Goal: Task Accomplishment & Management: Manage account settings

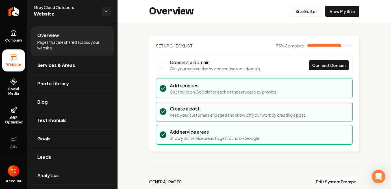
click at [305, 11] on link "Site Editor" at bounding box center [306, 11] width 31 height 11
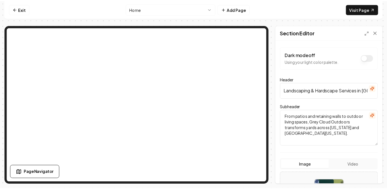
scroll to position [102, 0]
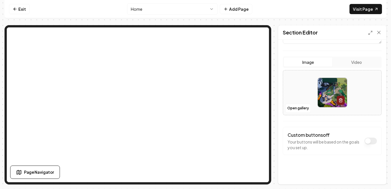
click at [315, 64] on button "Image" at bounding box center [308, 62] width 48 height 9
click at [320, 89] on img at bounding box center [332, 92] width 29 height 29
type input "**********"
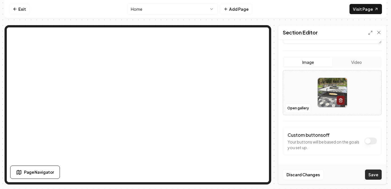
click at [371, 177] on button "Save" at bounding box center [373, 175] width 17 height 10
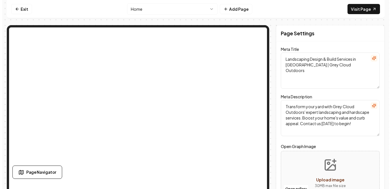
scroll to position [0, 0]
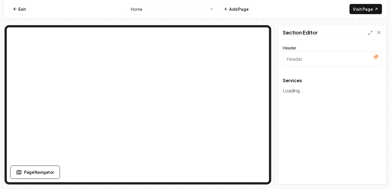
type input "Expert Landscaping & Hardscape Services"
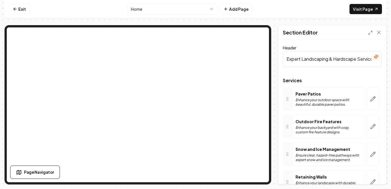
click at [308, 126] on p "Enhance your backyard with cozy, custom fire feature designs." at bounding box center [328, 130] width 65 height 9
click at [370, 126] on icon "button" at bounding box center [373, 127] width 6 height 6
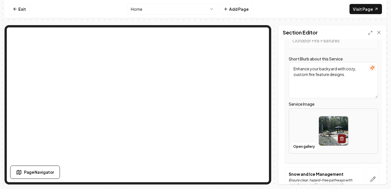
scroll to position [98, 0]
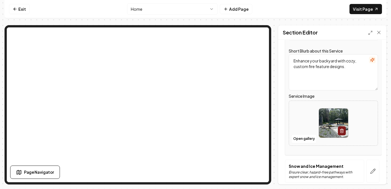
click at [331, 122] on img at bounding box center [333, 123] width 29 height 29
type input "**********"
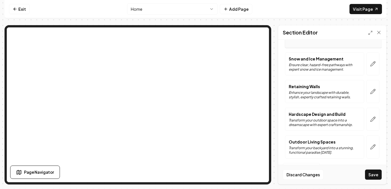
scroll to position [206, 0]
click at [371, 65] on icon "button" at bounding box center [373, 64] width 6 height 6
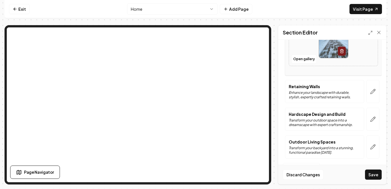
scroll to position [122, 0]
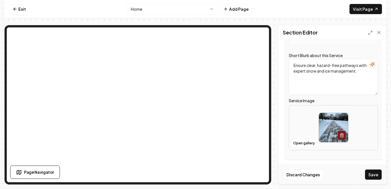
click at [328, 118] on img at bounding box center [333, 127] width 29 height 29
type input "**********"
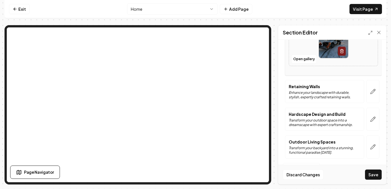
click at [326, 119] on p "Transform your outdoor space into a dreamscape with expert craftsmanship." at bounding box center [325, 122] width 72 height 9
click at [370, 116] on icon "button" at bounding box center [373, 119] width 6 height 6
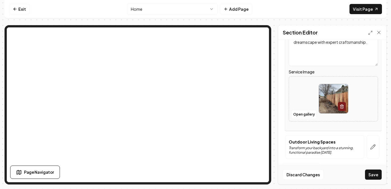
click at [325, 104] on img at bounding box center [333, 98] width 29 height 29
type input "**********"
click at [322, 145] on div "Outdoor Living Spaces Transform your backyard into a stunning, functional parad…" at bounding box center [325, 147] width 72 height 16
click at [367, 146] on button "button" at bounding box center [373, 146] width 13 height 23
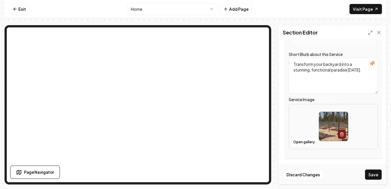
click at [330, 126] on img at bounding box center [333, 126] width 29 height 29
type input "**********"
click at [334, 130] on img at bounding box center [333, 126] width 29 height 29
type input "**********"
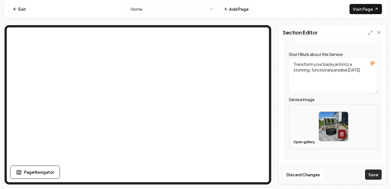
click at [373, 174] on button "Save" at bounding box center [373, 175] width 17 height 10
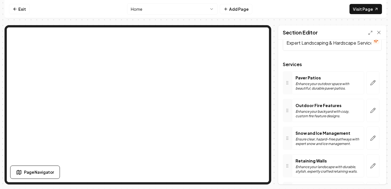
scroll to position [0, 0]
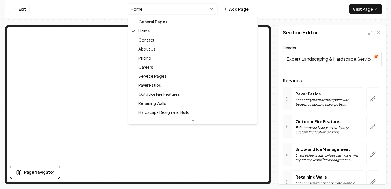
click at [138, 8] on html "Computer Required This feature is only available on a computer. Please switch t…" at bounding box center [195, 94] width 391 height 189
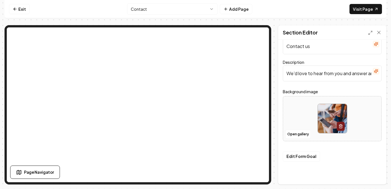
scroll to position [15, 0]
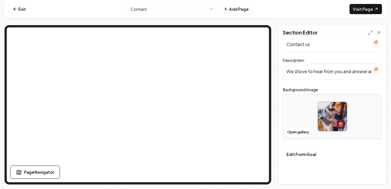
click at [333, 105] on img at bounding box center [332, 116] width 29 height 29
type input "**********"
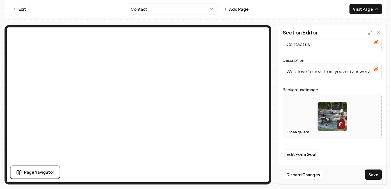
click at [313, 74] on input "We'd love to hear from you and answer any questions you may have." at bounding box center [332, 72] width 99 height 16
click at [302, 114] on div at bounding box center [332, 116] width 98 height 39
click at [305, 155] on button "Edit Form Goal" at bounding box center [301, 155] width 37 height 10
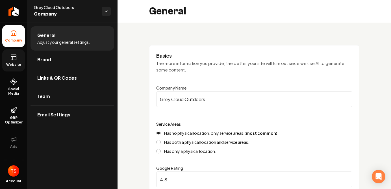
click at [19, 66] on span "Website" at bounding box center [14, 64] width 20 height 5
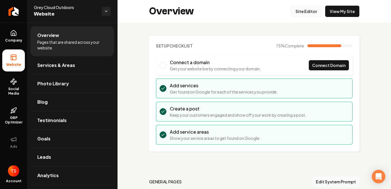
click at [301, 14] on link "Site Editor" at bounding box center [306, 11] width 31 height 11
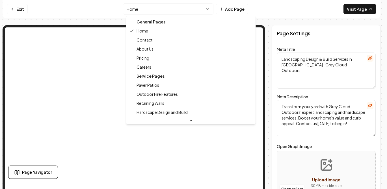
click at [207, 12] on html "Computer Required This feature is only available on a computer. Please switch t…" at bounding box center [193, 94] width 387 height 189
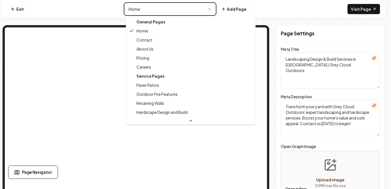
type textarea "Contact Us for Landscaping | Grey Cloud Outdoors"
type textarea "Contact Grey Cloud Outdoors, your expert in landscaping design & build. We’d lo…"
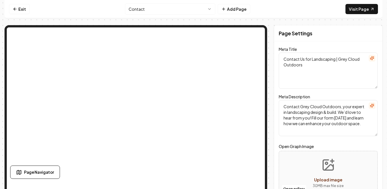
click at [293, 48] on label "Meta Title" at bounding box center [288, 49] width 18 height 5
click at [293, 53] on textarea "Contact Us for Landscaping | Grey Cloud Outdoors" at bounding box center [328, 71] width 99 height 36
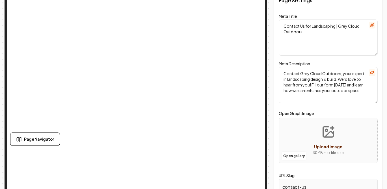
scroll to position [45, 0]
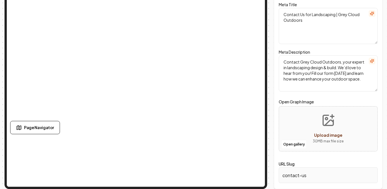
click at [326, 124] on icon "Upload image" at bounding box center [328, 120] width 10 height 10
type input "**********"
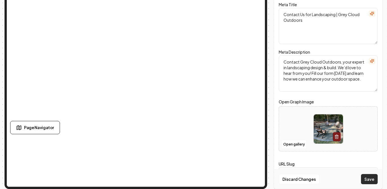
click at [370, 181] on button "Save" at bounding box center [369, 179] width 17 height 10
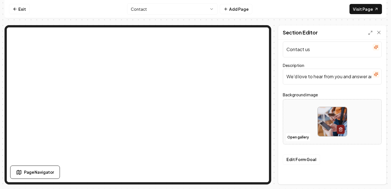
scroll to position [15, 0]
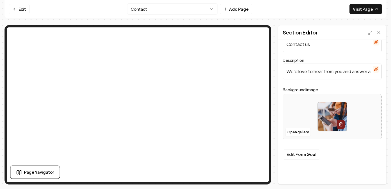
click at [326, 119] on img at bounding box center [332, 116] width 29 height 29
type input "**********"
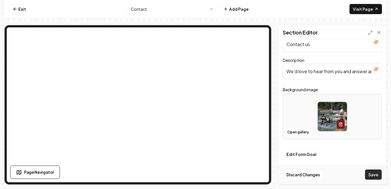
click at [370, 175] on button "Save" at bounding box center [373, 175] width 17 height 10
click at [297, 153] on button "Edit Form Goal" at bounding box center [301, 155] width 37 height 10
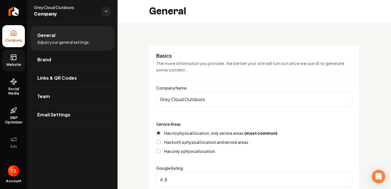
click at [13, 60] on rect at bounding box center [13, 57] width 5 height 5
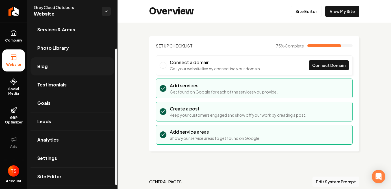
scroll to position [36, 0]
click at [75, 105] on link "Goals" at bounding box center [73, 103] width 84 height 18
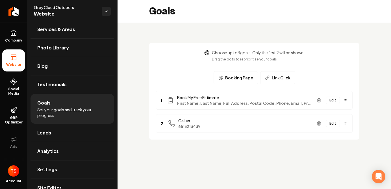
click at [331, 100] on button "Edit" at bounding box center [333, 100] width 14 height 7
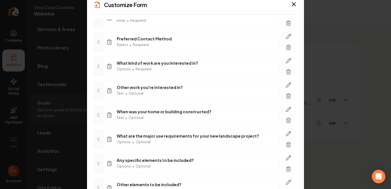
scroll to position [171, 0]
click at [286, 95] on icon "button" at bounding box center [289, 96] width 6 height 6
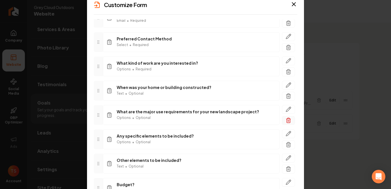
click at [286, 119] on icon "button" at bounding box center [289, 121] width 6 height 6
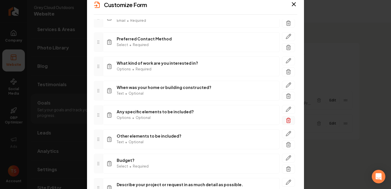
click at [286, 120] on icon "button" at bounding box center [289, 121] width 6 height 6
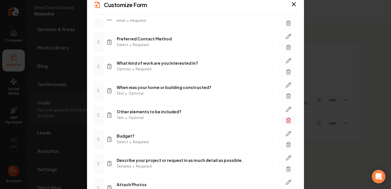
click at [286, 122] on icon "button" at bounding box center [289, 121] width 6 height 6
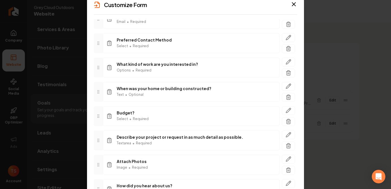
scroll to position [171, 0]
click at [286, 63] on icon "button" at bounding box center [289, 62] width 6 height 6
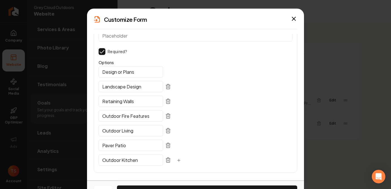
scroll to position [40, 0]
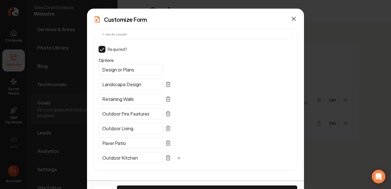
click at [292, 18] on icon "button" at bounding box center [294, 18] width 7 height 7
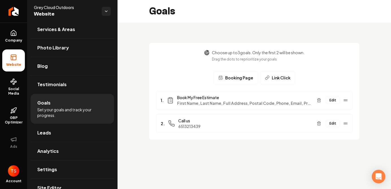
click at [334, 101] on button "Edit" at bounding box center [333, 100] width 14 height 7
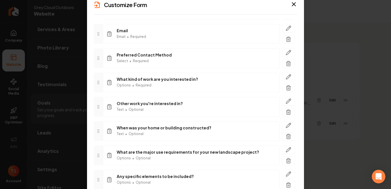
scroll to position [156, 0]
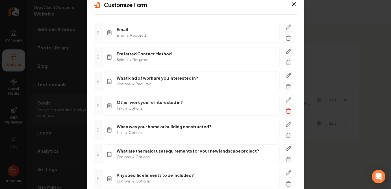
click at [288, 109] on icon "button" at bounding box center [289, 109] width 2 height 1
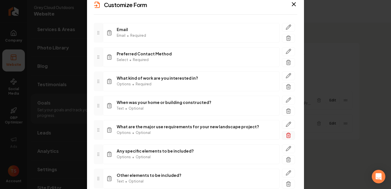
click at [286, 133] on icon "button" at bounding box center [289, 136] width 6 height 6
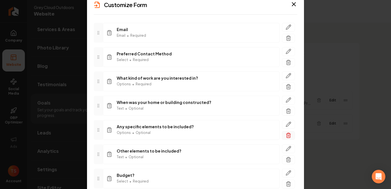
click at [286, 135] on icon "button" at bounding box center [289, 136] width 6 height 6
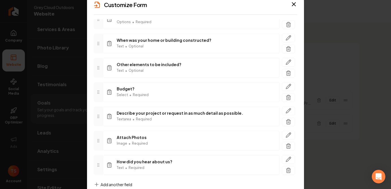
scroll to position [219, 0]
click at [286, 74] on icon "button" at bounding box center [289, 73] width 6 height 6
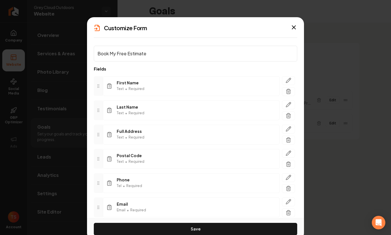
scroll to position [0, 0]
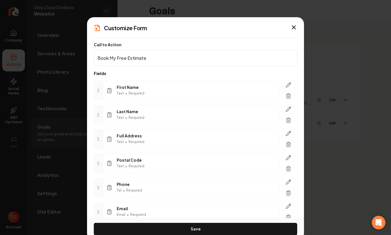
click at [161, 60] on input "Book My Free Estimate" at bounding box center [196, 58] width 204 height 16
type input "C"
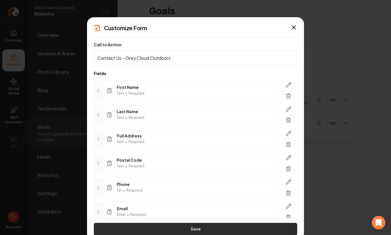
type input "Contact Us - Grey Cloud Outdoors"
click at [183, 189] on button "Save" at bounding box center [196, 229] width 204 height 12
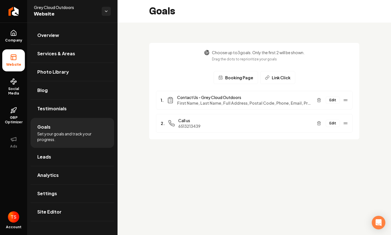
click at [336, 124] on button "Edit" at bounding box center [333, 123] width 14 height 7
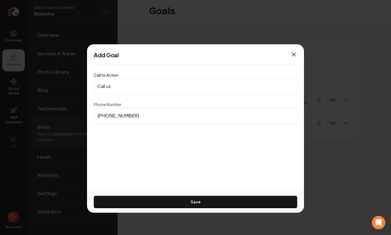
click at [293, 54] on icon "button" at bounding box center [293, 54] width 3 height 3
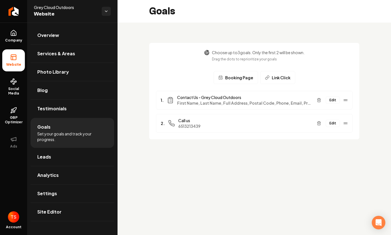
click at [335, 122] on button "Edit" at bounding box center [333, 123] width 14 height 7
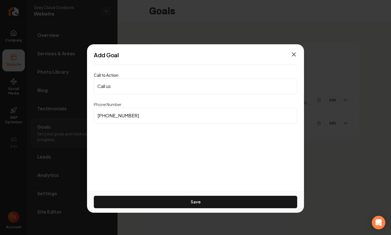
click at [296, 54] on icon "button" at bounding box center [294, 54] width 7 height 7
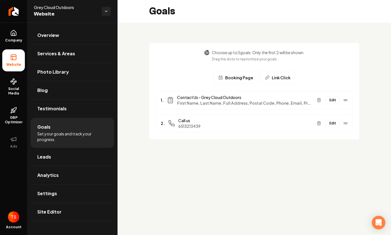
click at [240, 78] on span "Booking Page" at bounding box center [239, 78] width 28 height 6
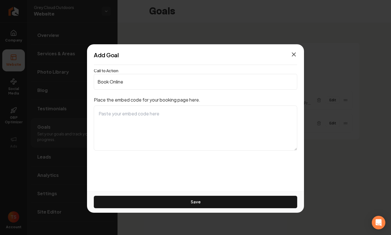
click at [294, 56] on icon "button" at bounding box center [294, 54] width 7 height 7
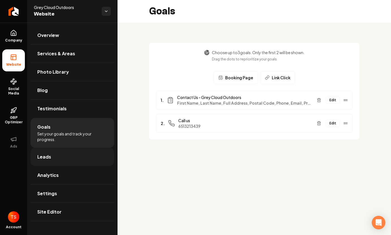
click at [75, 157] on link "Leads" at bounding box center [73, 157] width 84 height 18
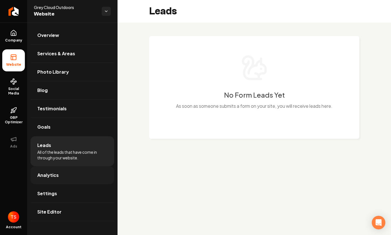
click at [92, 176] on link "Analytics" at bounding box center [73, 175] width 84 height 18
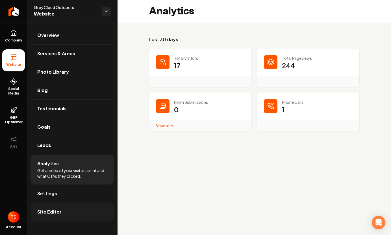
click at [68, 189] on link "Site Editor" at bounding box center [73, 212] width 84 height 18
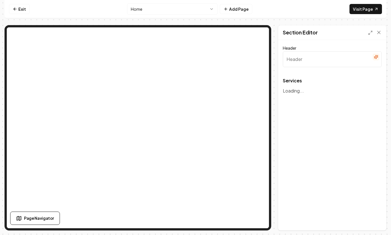
type input "Expert Landscaping & Hardscape Services"
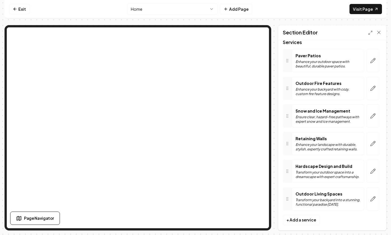
scroll to position [45, 0]
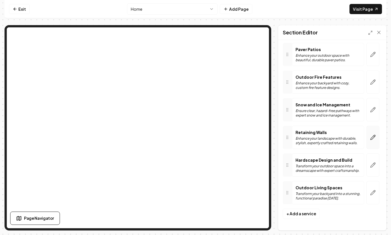
click at [367, 133] on button "button" at bounding box center [373, 137] width 13 height 23
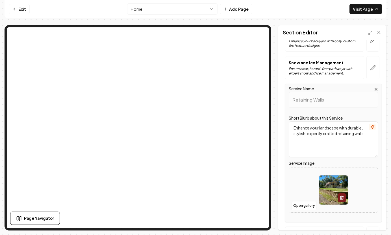
scroll to position [148, 0]
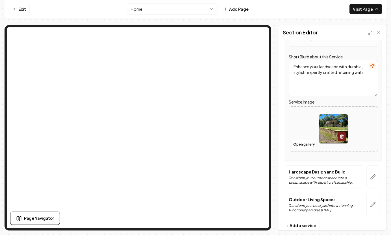
click at [328, 125] on img at bounding box center [333, 128] width 29 height 29
type input "**********"
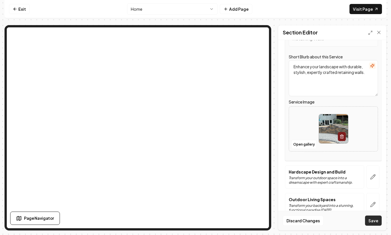
click at [373, 189] on button "Save" at bounding box center [373, 221] width 17 height 10
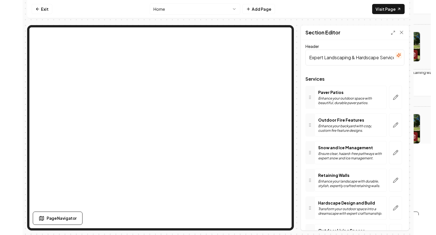
scroll to position [0, 0]
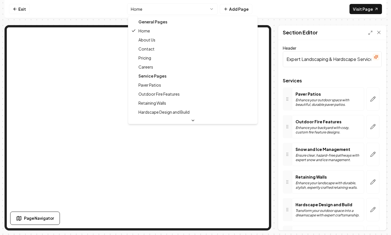
click at [173, 7] on html "Computer Required This feature is only available on a computer. Please switch t…" at bounding box center [195, 117] width 391 height 235
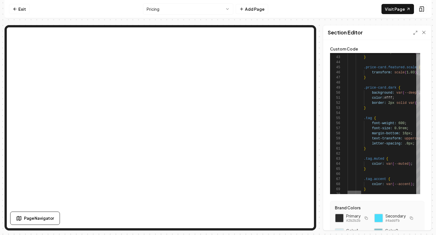
click at [355, 189] on div at bounding box center [355, 192] width 14 height 3
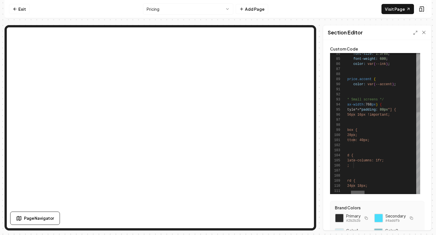
click at [362, 189] on div at bounding box center [358, 192] width 14 height 3
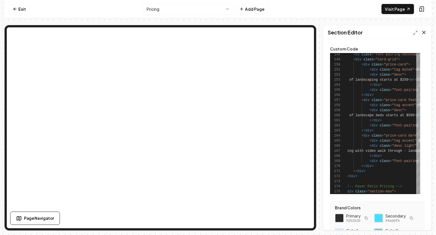
click at [391, 33] on icon at bounding box center [424, 33] width 6 height 6
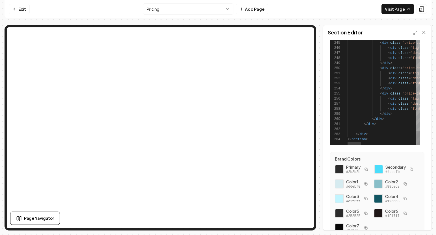
scroll to position [77, 0]
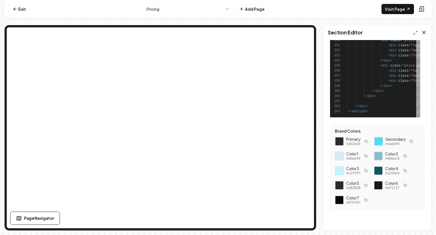
click at [391, 31] on icon at bounding box center [424, 33] width 6 height 6
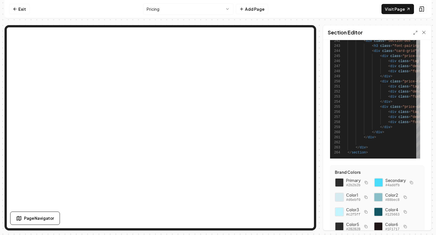
scroll to position [0, 0]
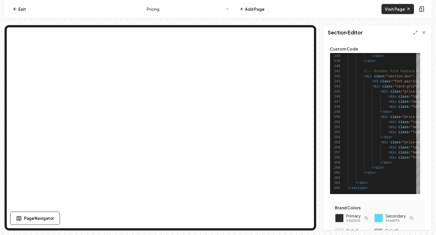
click at [391, 12] on link "Visit Page" at bounding box center [398, 9] width 33 height 10
click at [160, 9] on html "Computer Required This feature is only available on a computer. Please switch t…" at bounding box center [218, 117] width 436 height 235
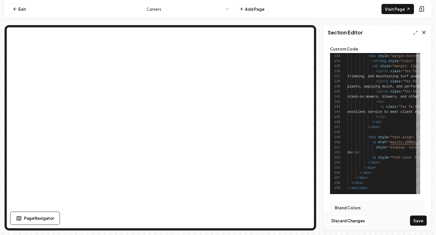
click at [391, 33] on icon at bounding box center [424, 33] width 6 height 6
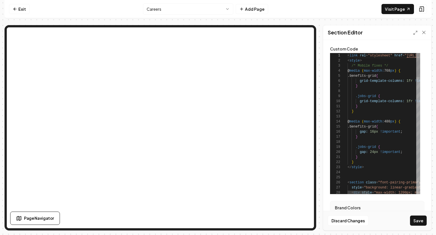
scroll to position [51, 0]
click at [391, 34] on icon at bounding box center [424, 33] width 6 height 6
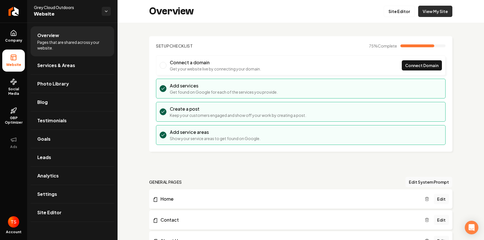
click at [423, 11] on link "View My Site" at bounding box center [435, 11] width 34 height 11
click at [59, 140] on link "Goals" at bounding box center [73, 139] width 84 height 18
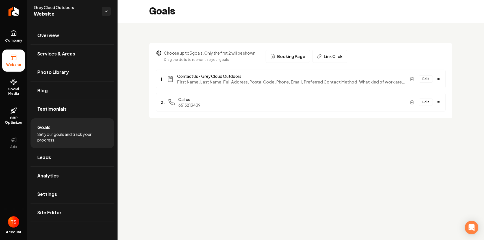
click at [425, 79] on button "Edit" at bounding box center [426, 78] width 14 height 7
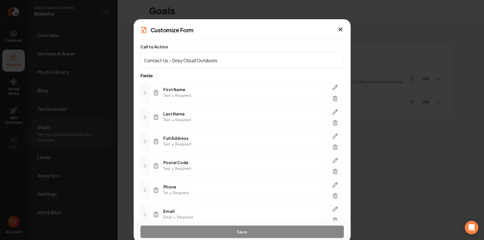
click at [204, 59] on input "Contact Us - Grey Cloud Outdoors" at bounding box center [242, 60] width 204 height 16
drag, startPoint x: 232, startPoint y: 62, endPoint x: 167, endPoint y: 63, distance: 64.2
click at [167, 63] on input "Contact Us - Grey Cloud Outdoors" at bounding box center [242, 60] width 204 height 16
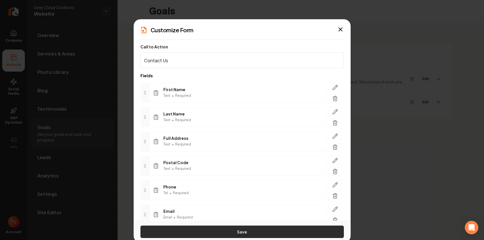
type input "Contact Us"
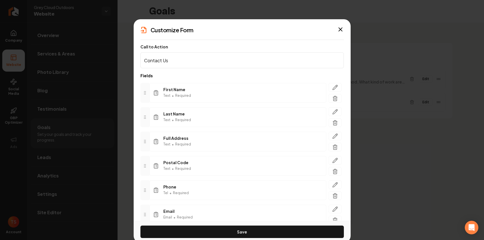
click at [254, 231] on button "Save" at bounding box center [242, 231] width 204 height 12
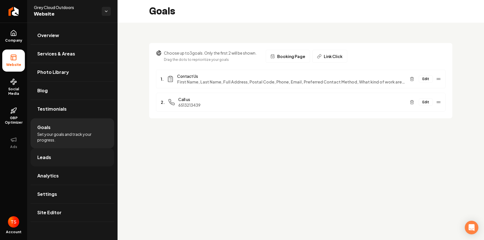
click at [68, 158] on link "Leads" at bounding box center [73, 157] width 84 height 18
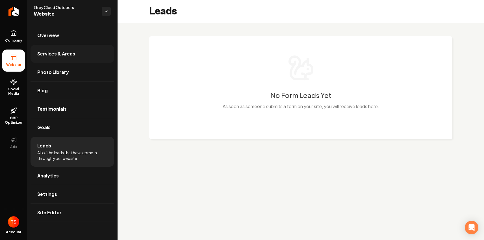
click at [83, 47] on link "Services & Areas" at bounding box center [73, 54] width 84 height 18
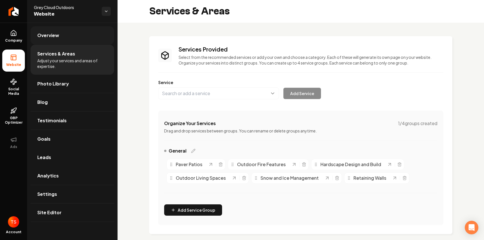
click at [52, 34] on span "Overview" at bounding box center [48, 35] width 22 height 7
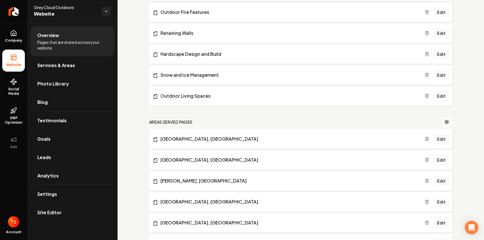
scroll to position [356, 0]
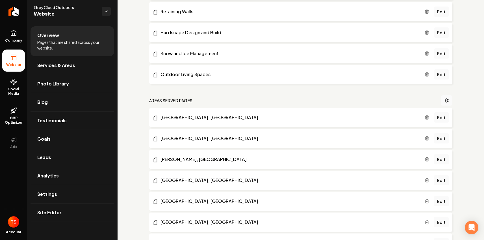
click at [129, 97] on div "Setup Checklist 75 % Complete Connect a domain Get your website live by connect…" at bounding box center [301, 110] width 367 height 886
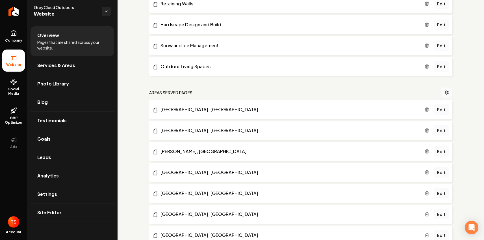
scroll to position [0, 0]
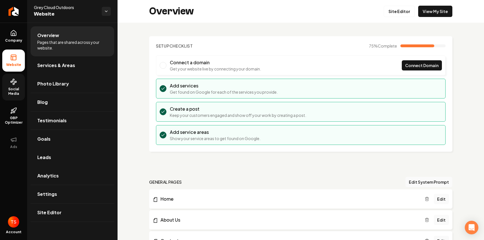
click at [16, 91] on span "Social Media" at bounding box center [13, 91] width 23 height 9
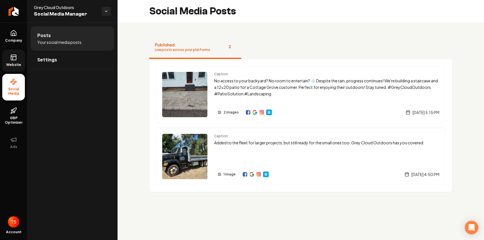
click at [18, 67] on link "Website" at bounding box center [13, 60] width 23 height 22
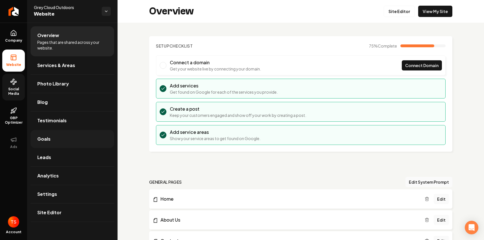
click at [61, 143] on link "Goals" at bounding box center [73, 139] width 84 height 18
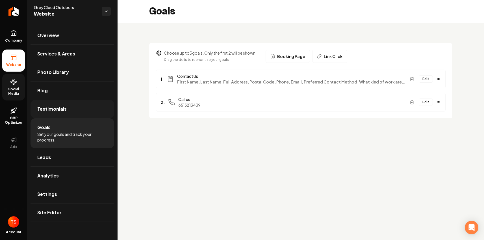
click at [83, 111] on link "Testimonials" at bounding box center [73, 109] width 84 height 18
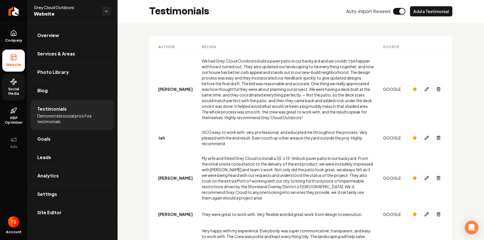
drag, startPoint x: 233, startPoint y: 25, endPoint x: 456, endPoint y: 148, distance: 253.7
drag, startPoint x: 147, startPoint y: 42, endPoint x: 468, endPoint y: 171, distance: 346.6
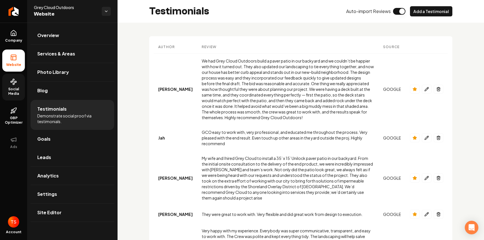
drag, startPoint x: 464, startPoint y: 170, endPoint x: 150, endPoint y: 30, distance: 344.2
drag, startPoint x: 237, startPoint y: 73, endPoint x: 456, endPoint y: 163, distance: 237.2
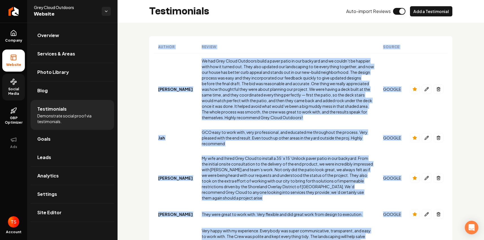
drag, startPoint x: 456, startPoint y: 163, endPoint x: 131, endPoint y: 39, distance: 348.2
drag, startPoint x: 131, startPoint y: 39, endPoint x: 458, endPoint y: 171, distance: 352.3
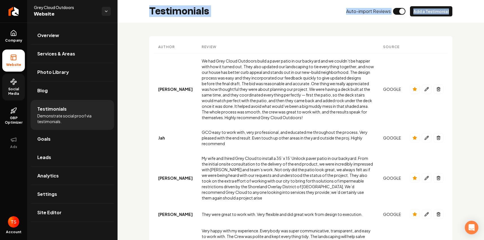
drag, startPoint x: 153, startPoint y: 10, endPoint x: 455, endPoint y: 191, distance: 352.1
drag, startPoint x: 455, startPoint y: 192, endPoint x: 140, endPoint y: 7, distance: 364.5
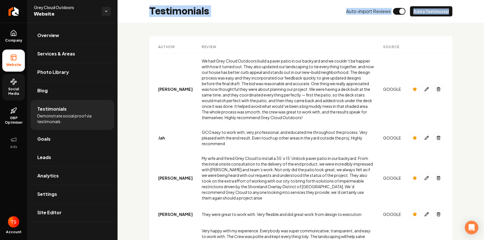
click at [140, 7] on div "Testimonials Auto-import Reviews Add a Testimonial" at bounding box center [301, 11] width 367 height 23
drag, startPoint x: 143, startPoint y: 10, endPoint x: 457, endPoint y: 171, distance: 352.1
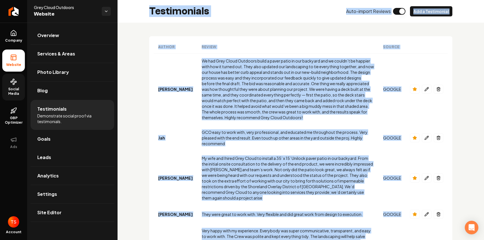
drag, startPoint x: 457, startPoint y: 171, endPoint x: 139, endPoint y: 9, distance: 356.1
click at [139, 9] on div "Testimonials Auto-import Reviews Add a Testimonial" at bounding box center [301, 11] width 367 height 23
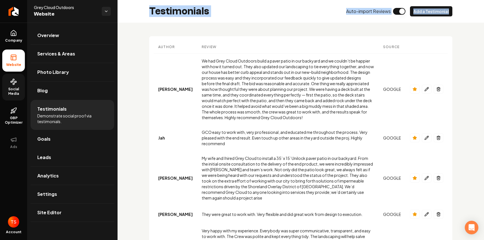
drag, startPoint x: 187, startPoint y: 49, endPoint x: 454, endPoint y: 163, distance: 289.9
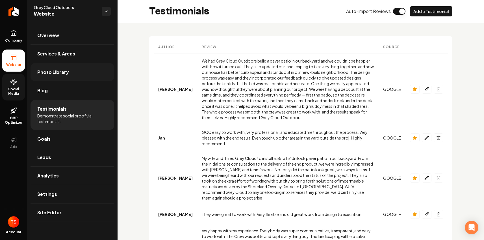
click at [62, 75] on link "Photo Library" at bounding box center [73, 72] width 84 height 18
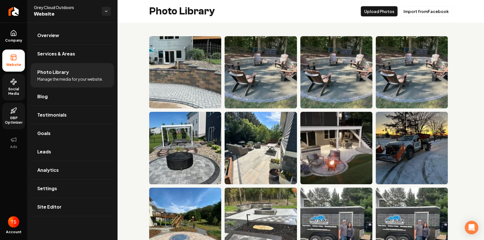
click at [17, 123] on span "GBP Optimizer" at bounding box center [13, 120] width 23 height 9
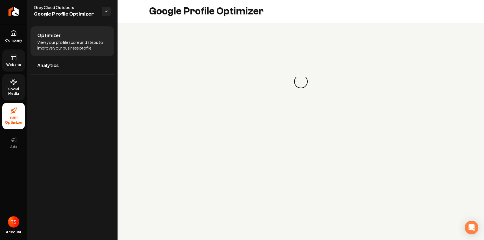
click at [19, 59] on link "Website" at bounding box center [13, 60] width 23 height 22
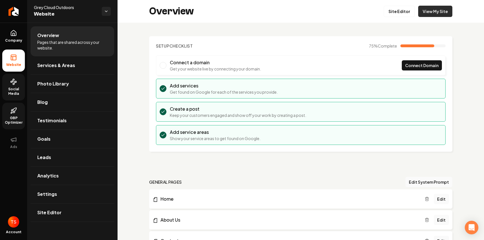
click at [434, 12] on link "View My Site" at bounding box center [435, 11] width 34 height 11
click at [424, 13] on link "View My Site" at bounding box center [435, 11] width 34 height 11
